Goal: Task Accomplishment & Management: Manage account settings

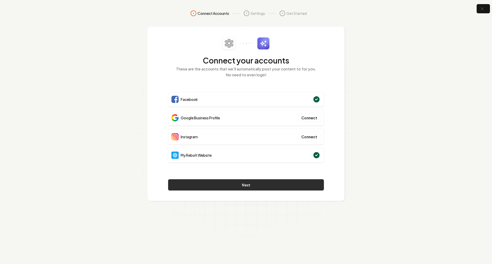
click at [287, 182] on button "Next" at bounding box center [246, 184] width 156 height 11
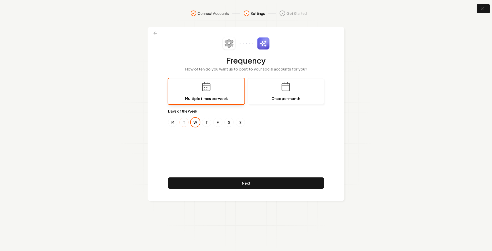
click at [184, 123] on button "T" at bounding box center [183, 122] width 9 height 9
click at [194, 124] on button "W" at bounding box center [195, 122] width 9 height 9
click at [186, 125] on button "T" at bounding box center [183, 122] width 9 height 9
click at [173, 123] on button "M" at bounding box center [172, 122] width 9 height 9
click at [182, 124] on button "T" at bounding box center [183, 122] width 9 height 9
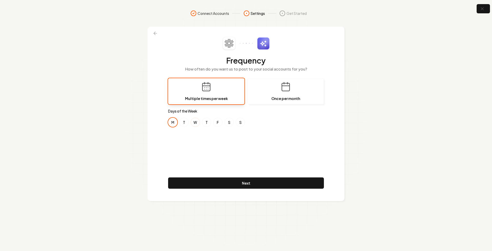
click at [195, 124] on button "W" at bounding box center [195, 122] width 9 height 9
click at [247, 182] on button "Next" at bounding box center [246, 182] width 156 height 11
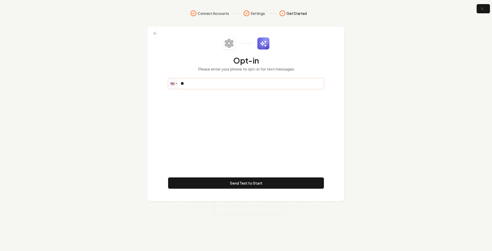
click at [213, 84] on input "**" at bounding box center [245, 83] width 155 height 10
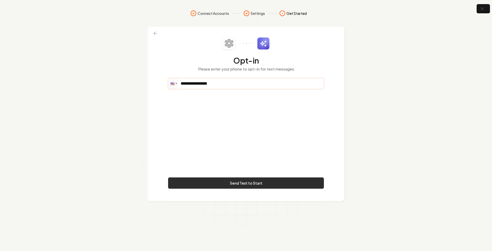
type input "**********"
click at [261, 183] on button "Send Text to Start" at bounding box center [246, 182] width 156 height 11
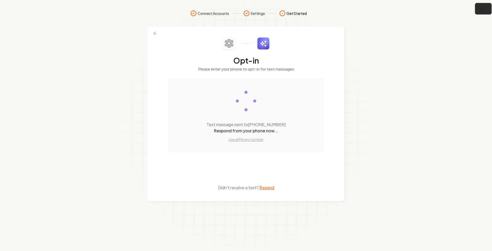
drag, startPoint x: 489, startPoint y: 6, endPoint x: 486, endPoint y: 10, distance: 4.6
click at [489, 6] on button "button" at bounding box center [483, 9] width 17 height 12
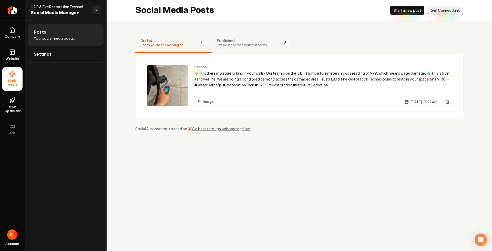
drag, startPoint x: 212, startPoint y: 45, endPoint x: 220, endPoint y: 46, distance: 8.2
click at [212, 45] on button "Published Live posts across your platforms 0" at bounding box center [254, 43] width 84 height 21
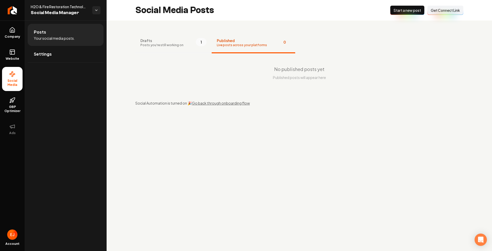
click at [174, 42] on span "Drafts" at bounding box center [161, 40] width 43 height 5
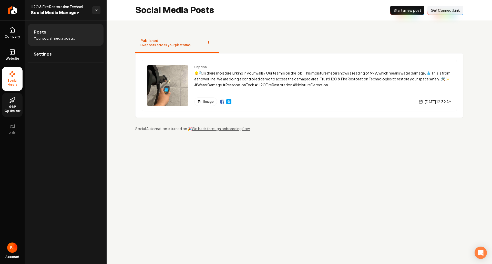
click at [15, 107] on span "GBP Optimizer" at bounding box center [12, 109] width 21 height 8
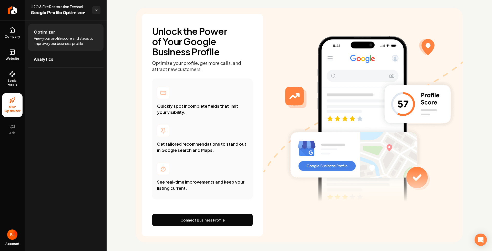
scroll to position [26, 0]
click at [65, 65] on link "Analytics" at bounding box center [66, 59] width 76 height 16
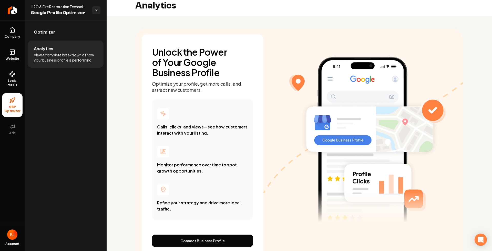
scroll to position [4, 0]
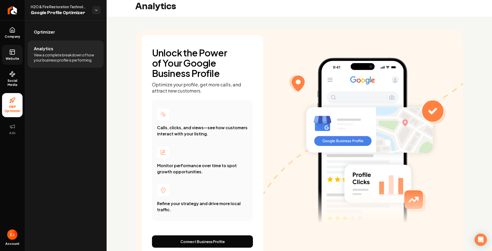
click at [9, 56] on link "Website" at bounding box center [12, 55] width 21 height 20
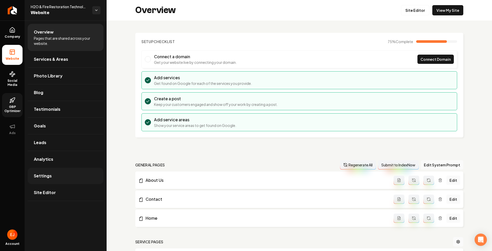
click at [49, 175] on span "Settings" at bounding box center [43, 176] width 18 height 6
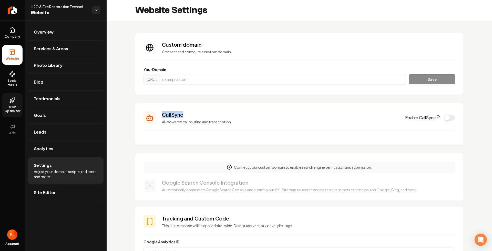
drag, startPoint x: 186, startPoint y: 115, endPoint x: 162, endPoint y: 115, distance: 23.6
click at [162, 115] on h3 "CallSync" at bounding box center [280, 114] width 237 height 7
click at [437, 117] on icon "CallSync Info" at bounding box center [438, 116] width 3 height 3
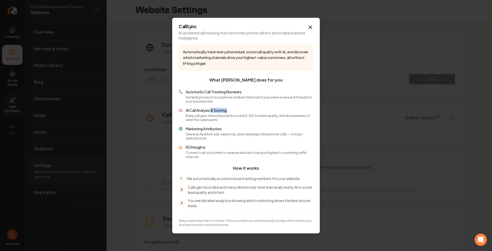
drag, startPoint x: 237, startPoint y: 114, endPoint x: 212, endPoint y: 111, distance: 24.8
click at [212, 111] on p "AI Call Analysis & Scoring" at bounding box center [250, 110] width 128 height 5
drag, startPoint x: 226, startPoint y: 132, endPoint x: 185, endPoint y: 132, distance: 41.0
click at [183, 130] on div "Marketing Attribution See exactly which ads, keywords, and campaigns drive phon…" at bounding box center [246, 133] width 135 height 14
click at [310, 30] on icon "button" at bounding box center [310, 27] width 6 height 6
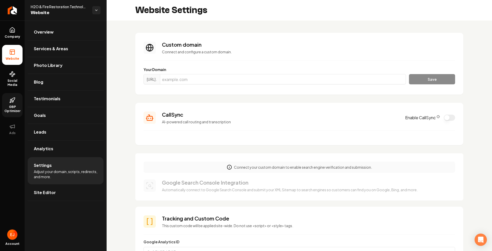
click at [444, 120] on button "Enable CallSync" at bounding box center [449, 118] width 11 height 6
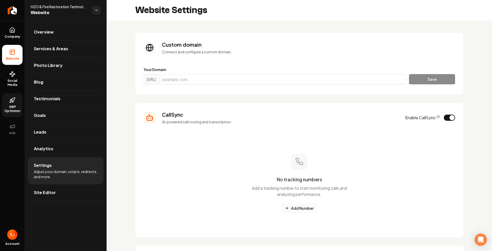
click at [297, 208] on button "Add Number" at bounding box center [299, 208] width 35 height 9
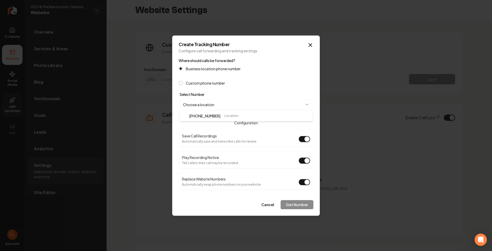
click at [273, 107] on body "Company Website Social Media GBP Optimizer Ads Account H2O & Fire Restoration T…" at bounding box center [246, 125] width 492 height 251
select select "**********"
click at [297, 204] on button "Get Number" at bounding box center [297, 204] width 33 height 9
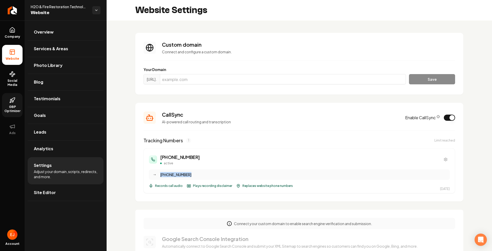
drag, startPoint x: 188, startPoint y: 175, endPoint x: 158, endPoint y: 178, distance: 29.9
click at [158, 178] on div "→ (401) 426-3473" at bounding box center [299, 174] width 301 height 10
drag, startPoint x: 198, startPoint y: 155, endPoint x: 159, endPoint y: 156, distance: 38.7
click at [159, 157] on div "(401) 289-8527 active" at bounding box center [299, 160] width 301 height 12
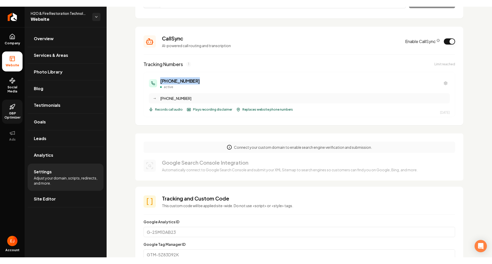
scroll to position [77, 0]
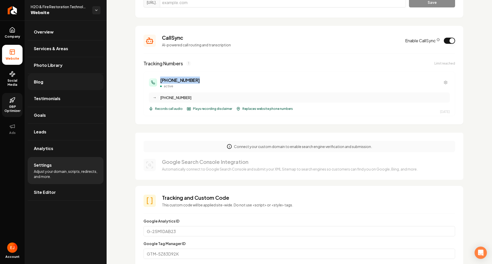
drag, startPoint x: 14, startPoint y: 84, endPoint x: 30, endPoint y: 82, distance: 15.8
click at [14, 84] on span "Social Media" at bounding box center [12, 83] width 21 height 8
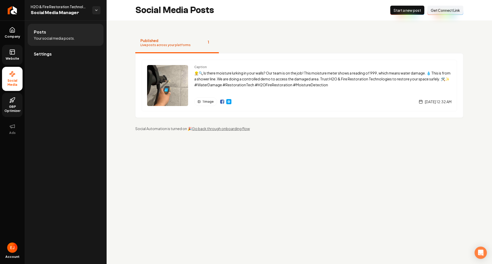
click at [442, 12] on span "Get Connect Link" at bounding box center [445, 10] width 29 height 5
click at [98, 10] on html "Company Website Social Media GBP Optimizer Ads Account H2O & Fire Restoration T…" at bounding box center [246, 132] width 492 height 264
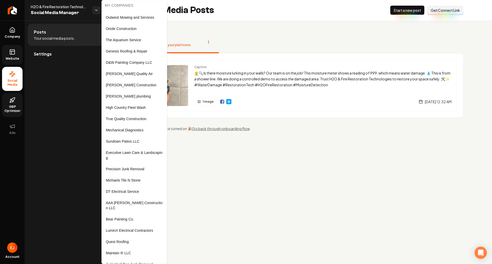
click at [63, 106] on html "Company Website Social Media GBP Optimizer Ads Account H2O & Fire Restoration T…" at bounding box center [246, 132] width 492 height 264
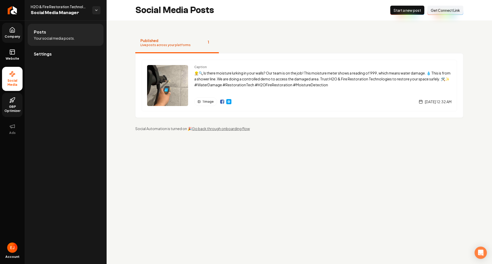
click at [15, 36] on span "Company" at bounding box center [13, 37] width 20 height 4
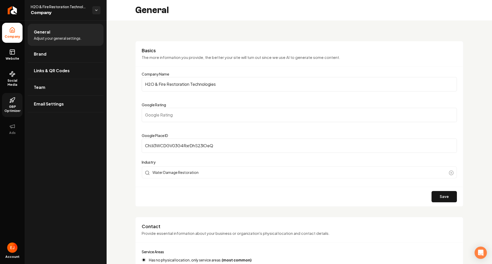
drag, startPoint x: 196, startPoint y: 86, endPoint x: 140, endPoint y: 87, distance: 55.9
click at [140, 87] on div "Basics The more information you provide, the better your site will turn out sin…" at bounding box center [299, 124] width 328 height 166
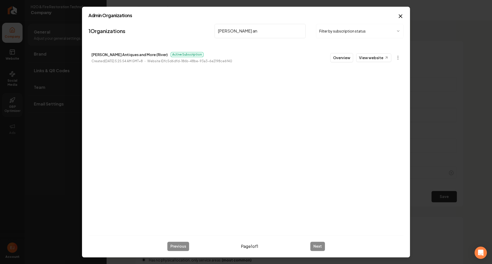
drag, startPoint x: 234, startPoint y: 30, endPoint x: 192, endPoint y: 25, distance: 41.5
click at [192, 25] on nav "1 Organizations diaz an Filter by subscription status" at bounding box center [245, 33] width 315 height 23
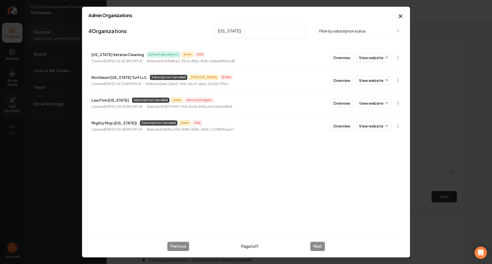
type input "florida"
click at [370, 59] on link "View website" at bounding box center [373, 57] width 35 height 9
click at [339, 59] on button "Overview" at bounding box center [341, 57] width 23 height 9
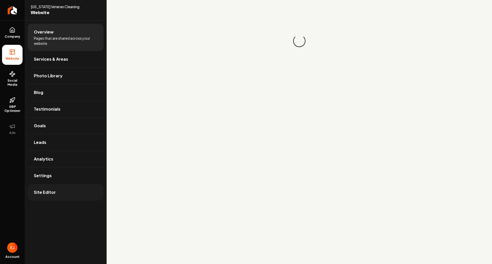
click at [53, 191] on span "Site Editor" at bounding box center [45, 192] width 22 height 6
